Goal: Task Accomplishment & Management: Manage account settings

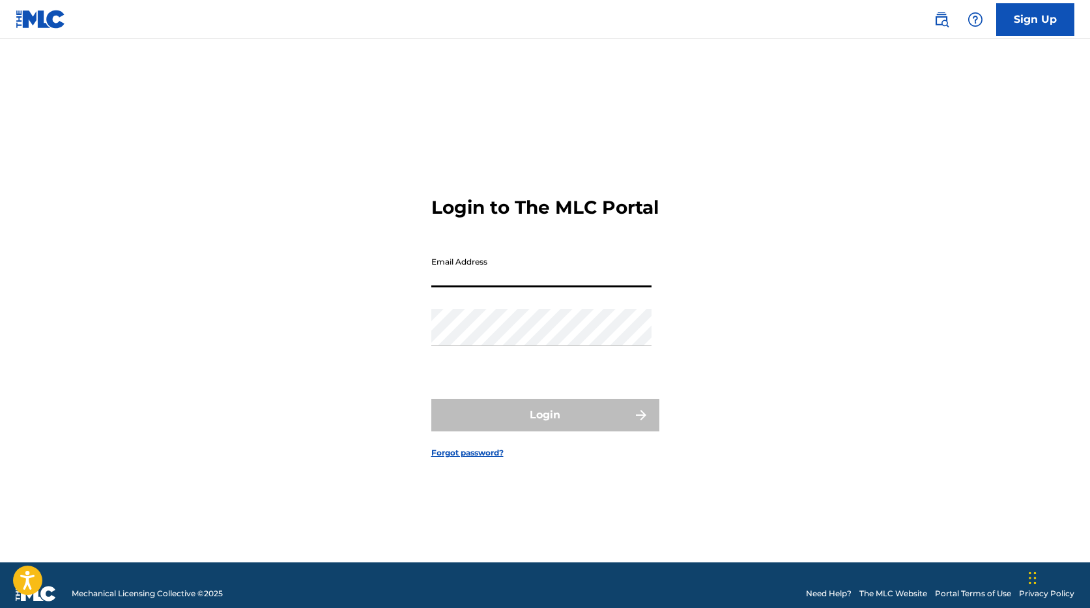
click at [450, 287] on input "Email Address" at bounding box center [541, 268] width 220 height 37
type input "[PERSON_NAME][EMAIL_ADDRESS][PERSON_NAME][DOMAIN_NAME]"
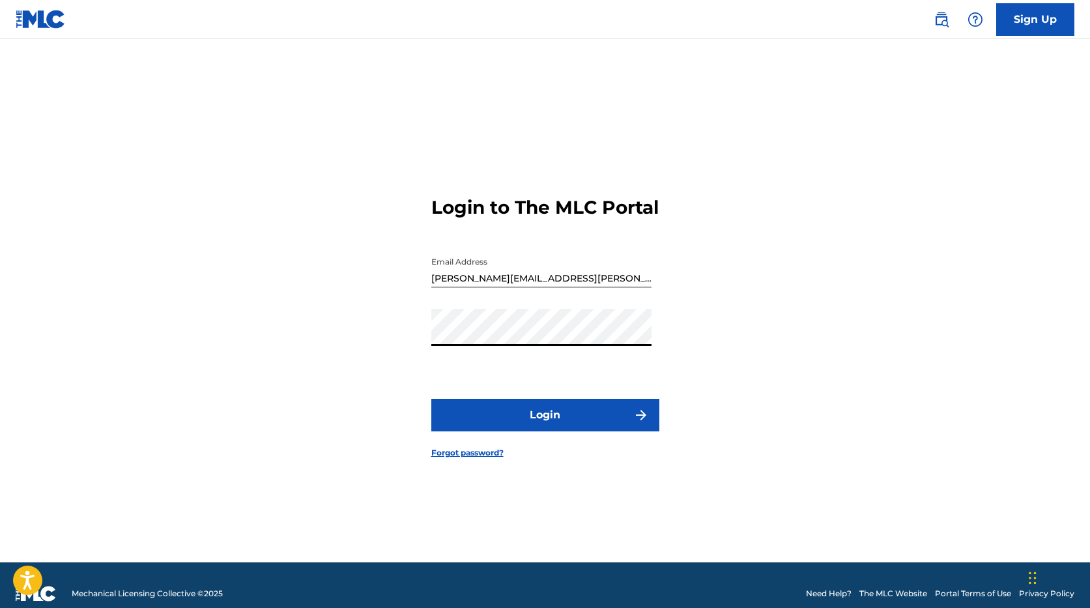
click at [553, 421] on button "Login" at bounding box center [545, 415] width 228 height 33
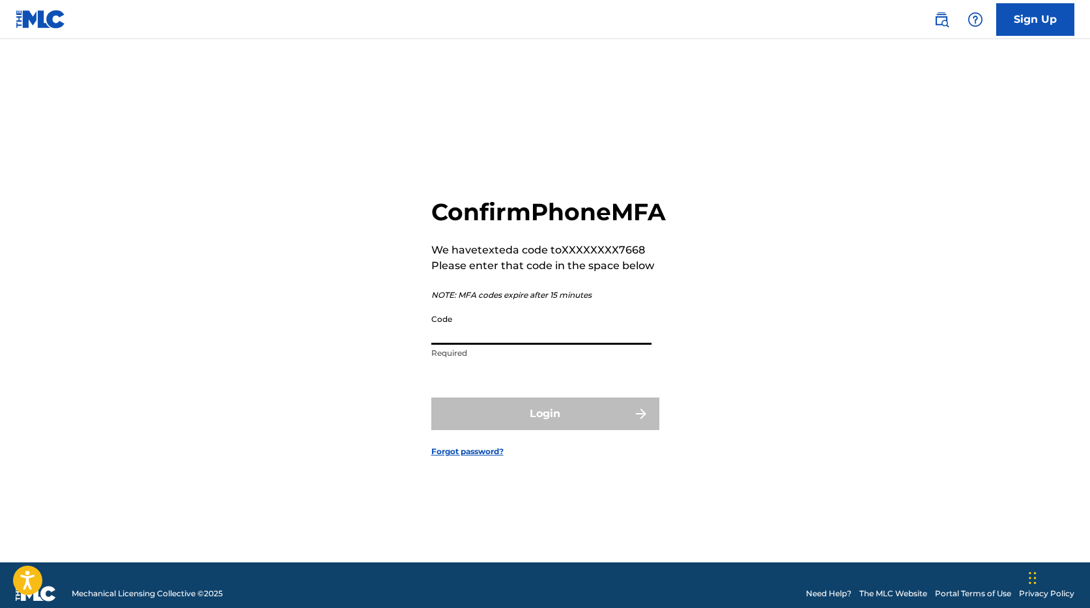
click at [459, 339] on input "Code" at bounding box center [541, 326] width 220 height 37
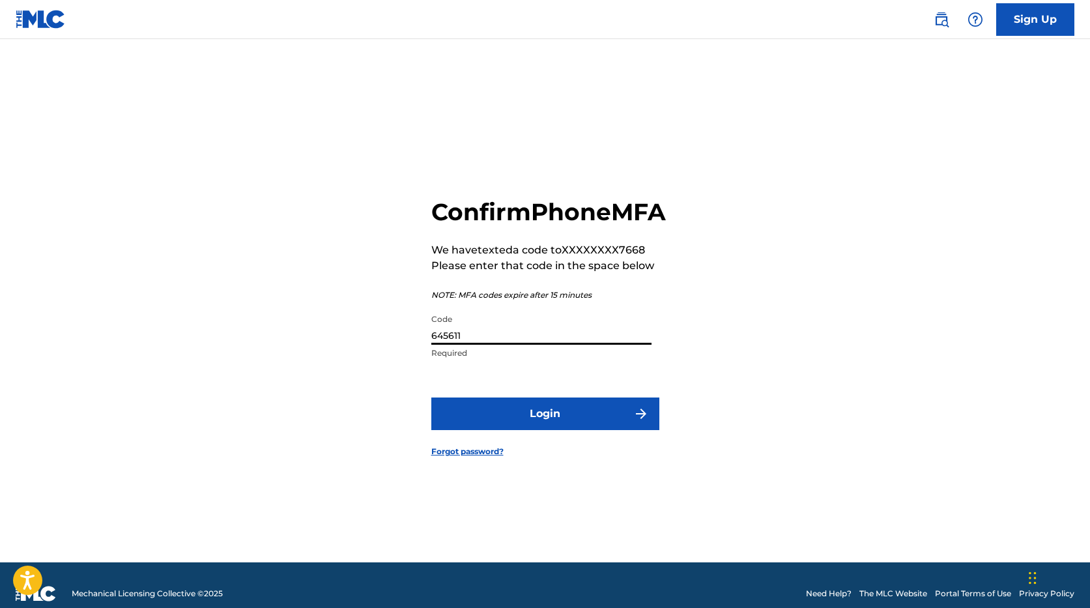
type input "645611"
click at [540, 430] on button "Login" at bounding box center [545, 413] width 228 height 33
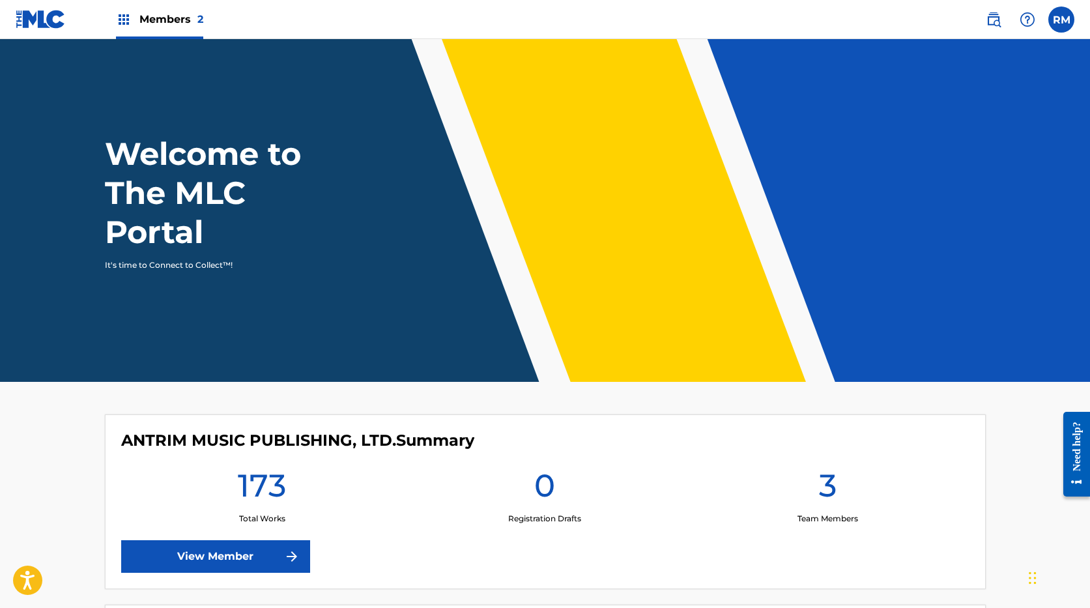
click at [160, 18] on span "Members 2" at bounding box center [171, 19] width 64 height 15
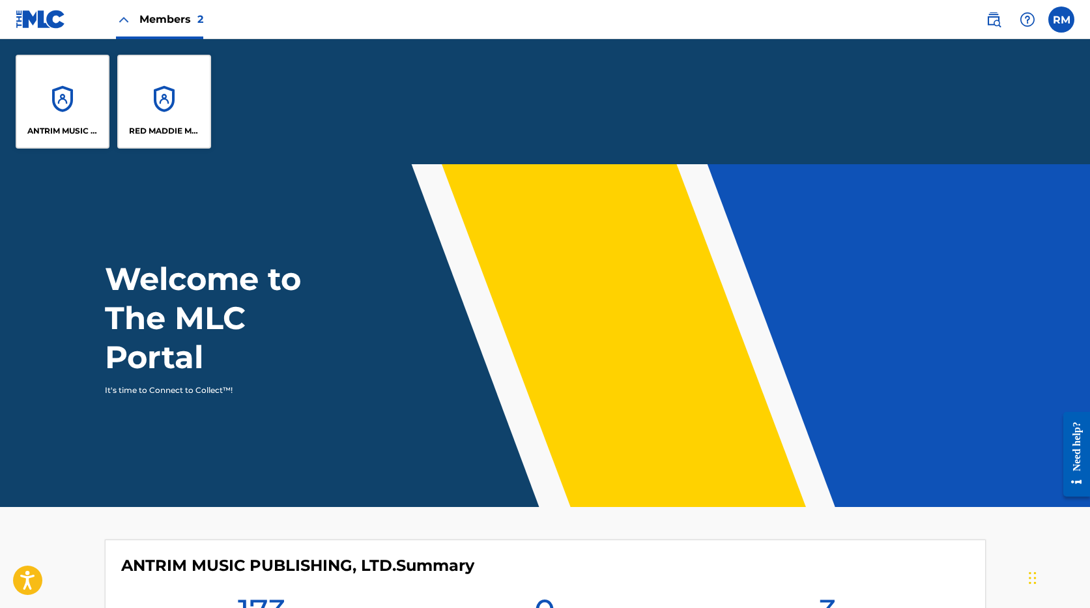
click at [172, 122] on div "RED MADDIE MUSIC PUBLISHING" at bounding box center [164, 102] width 94 height 94
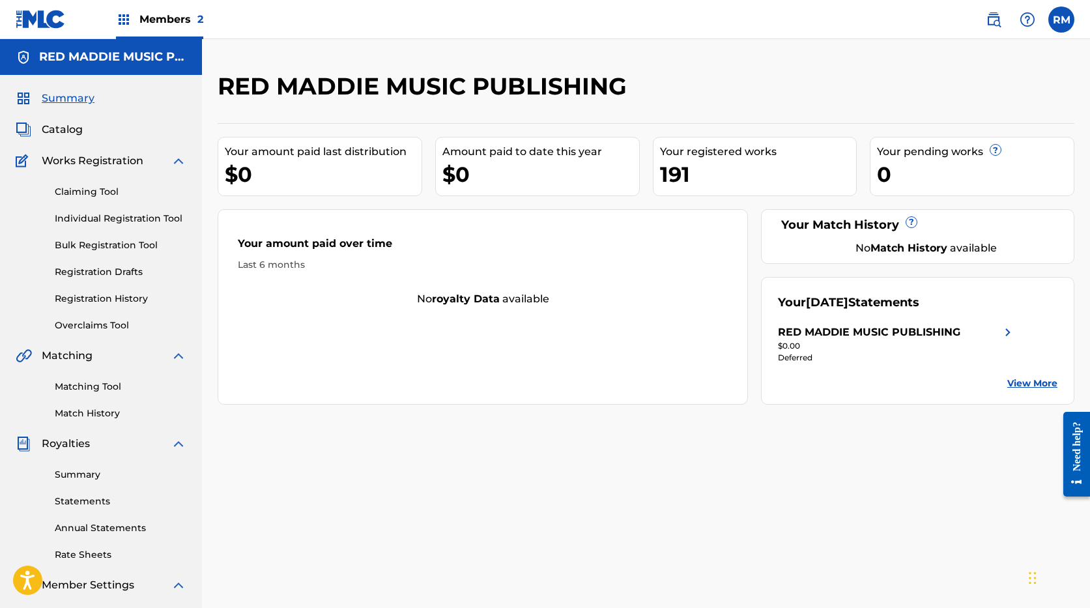
drag, startPoint x: 79, startPoint y: 472, endPoint x: 93, endPoint y: 465, distance: 15.7
click at [79, 472] on link "Summary" at bounding box center [121, 475] width 132 height 14
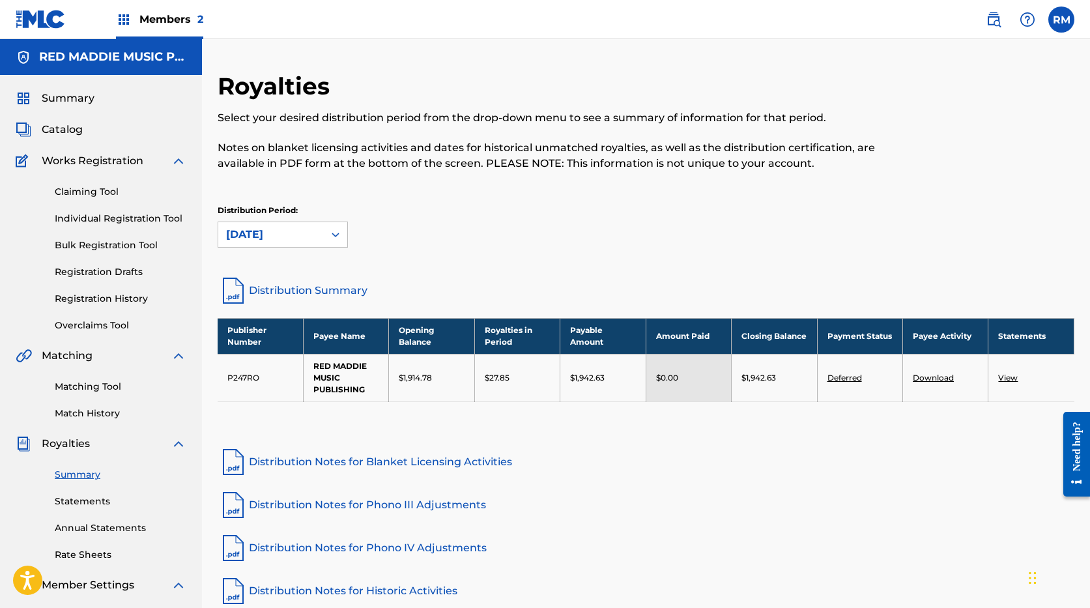
click at [169, 14] on span "Members 2" at bounding box center [171, 19] width 64 height 15
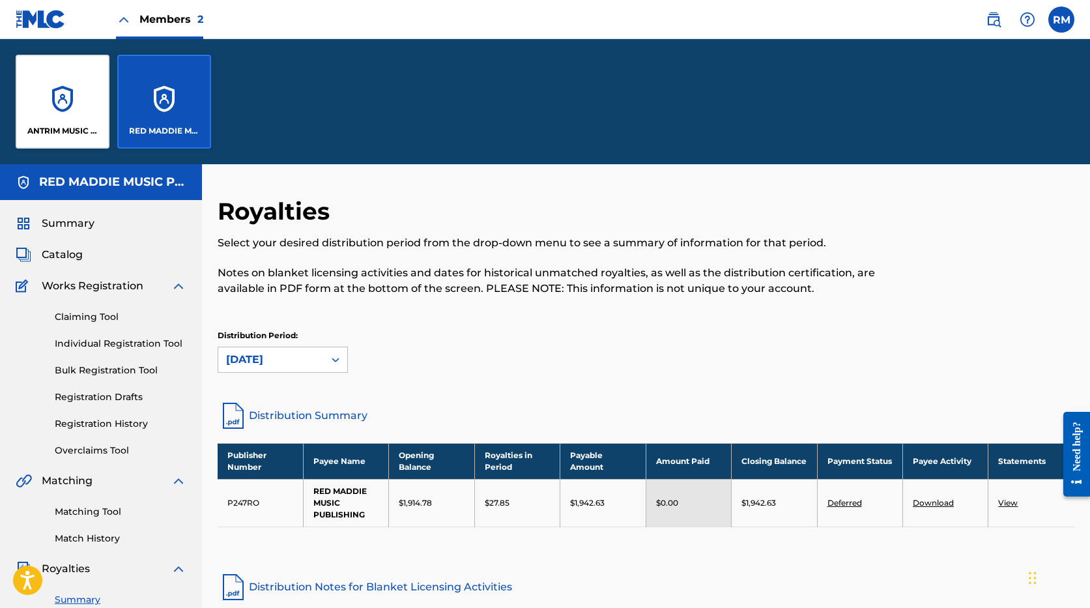
click at [73, 114] on div "ANTRIM MUSIC PUBLISHING, LTD." at bounding box center [63, 102] width 94 height 94
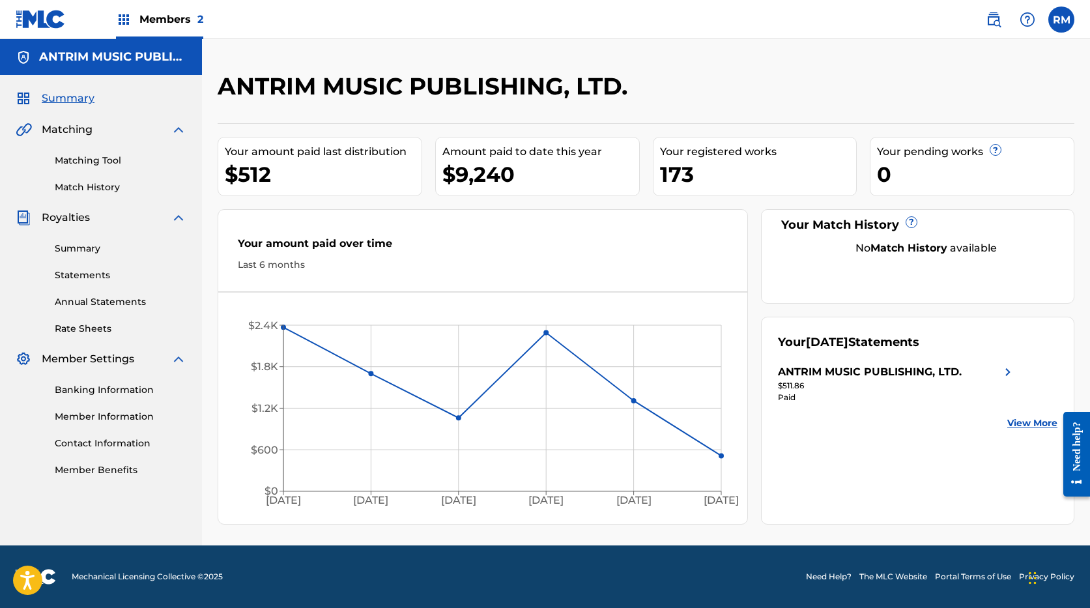
click at [135, 396] on link "Banking Information" at bounding box center [121, 390] width 132 height 14
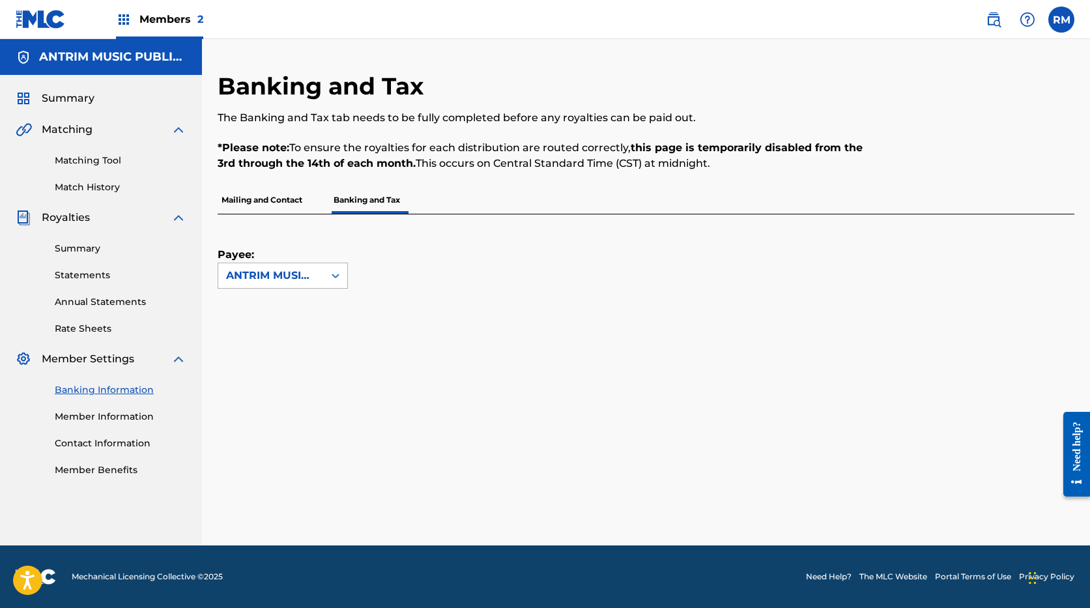
click at [304, 268] on div "ANTRIM MUSIC PUBLISHING, LTD." at bounding box center [271, 276] width 90 height 16
click at [375, 188] on p "Banking and Tax" at bounding box center [367, 199] width 74 height 27
click at [378, 201] on p "Banking and Tax" at bounding box center [367, 199] width 74 height 27
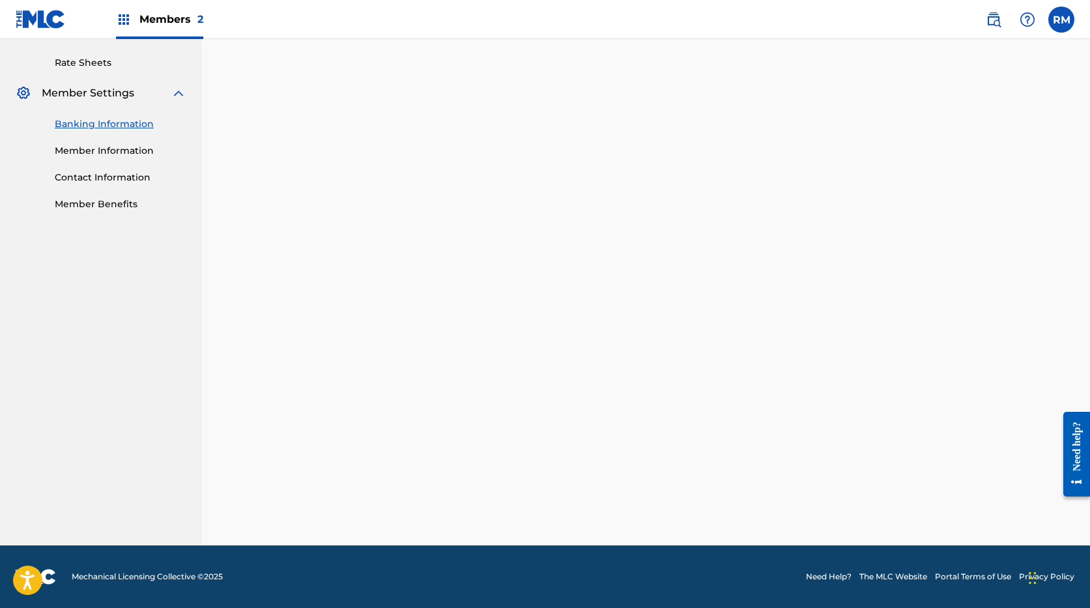
scroll to position [266, 0]
click at [1057, 18] on label at bounding box center [1061, 20] width 26 height 26
click at [1061, 20] on input "[PERSON_NAME] Mellor [EMAIL_ADDRESS][PERSON_NAME][DOMAIN_NAME] Notification Pre…" at bounding box center [1061, 20] width 0 height 0
click at [924, 186] on p "Log out" at bounding box center [935, 185] width 31 height 12
click at [1061, 20] on input "[PERSON_NAME] Mellor [EMAIL_ADDRESS][PERSON_NAME][DOMAIN_NAME] Notification Pre…" at bounding box center [1061, 20] width 0 height 0
